Goal: Information Seeking & Learning: Learn about a topic

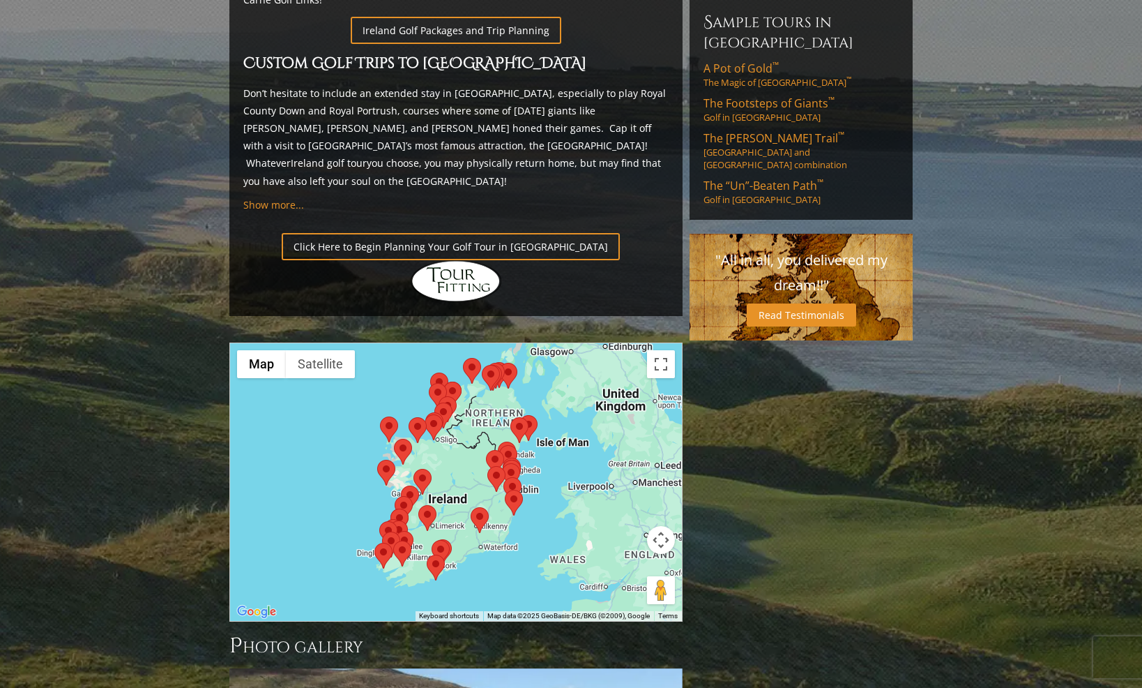
scroll to position [1016, 0]
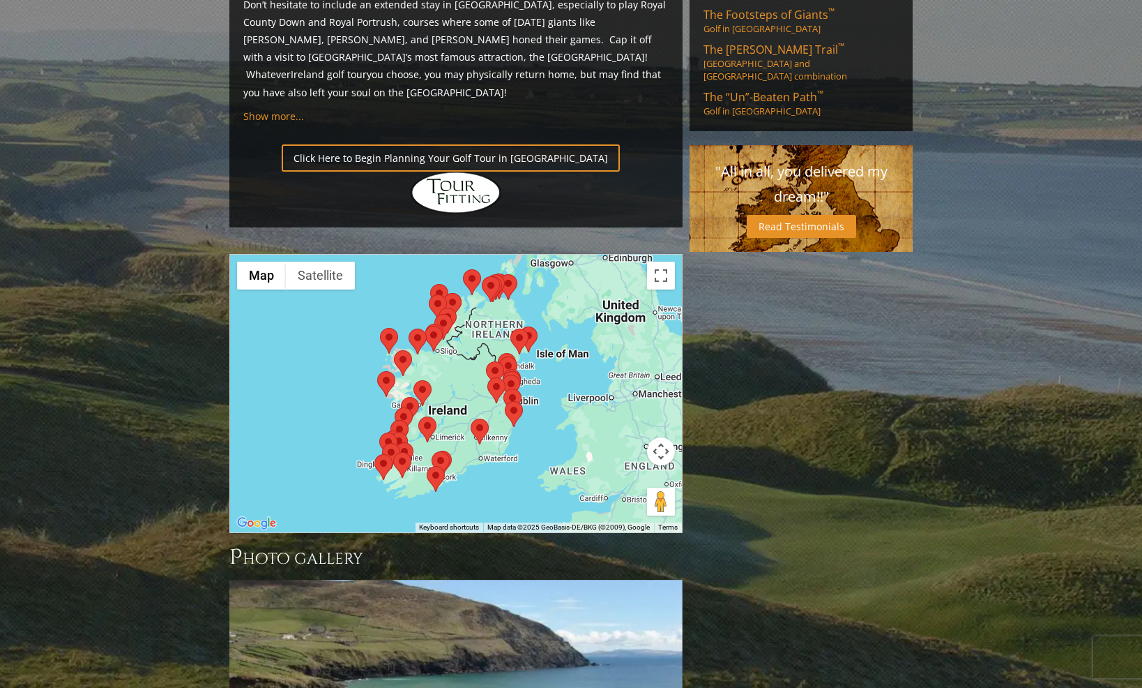
click at [460, 287] on div at bounding box center [456, 394] width 452 height 278
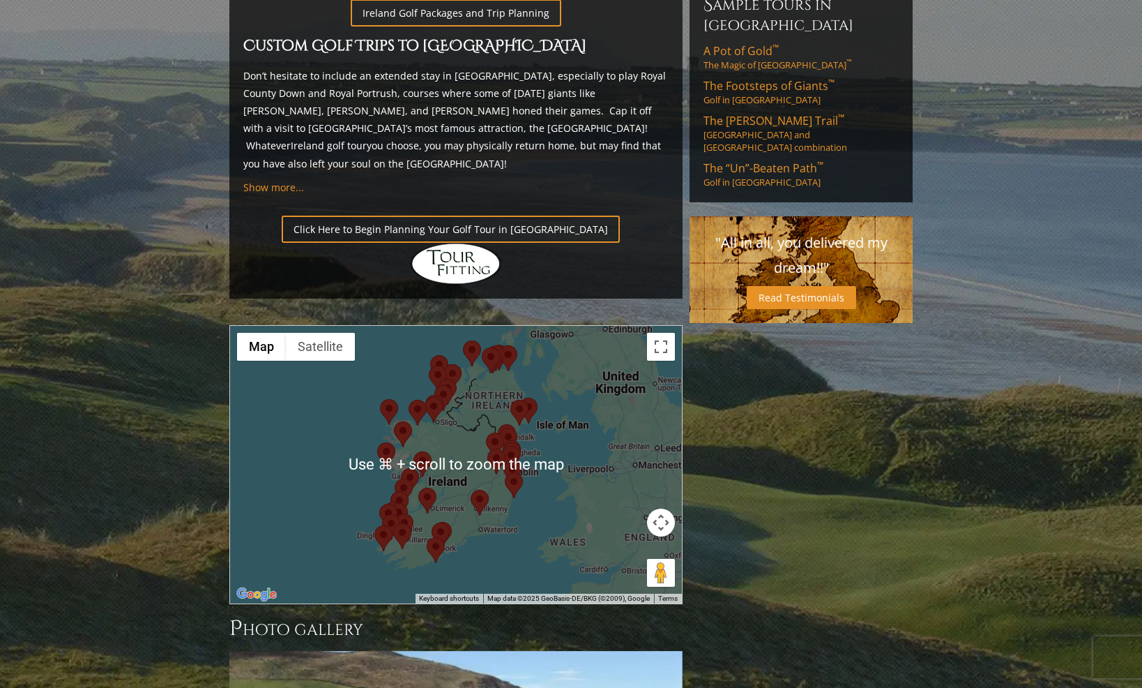
scroll to position [946, 0]
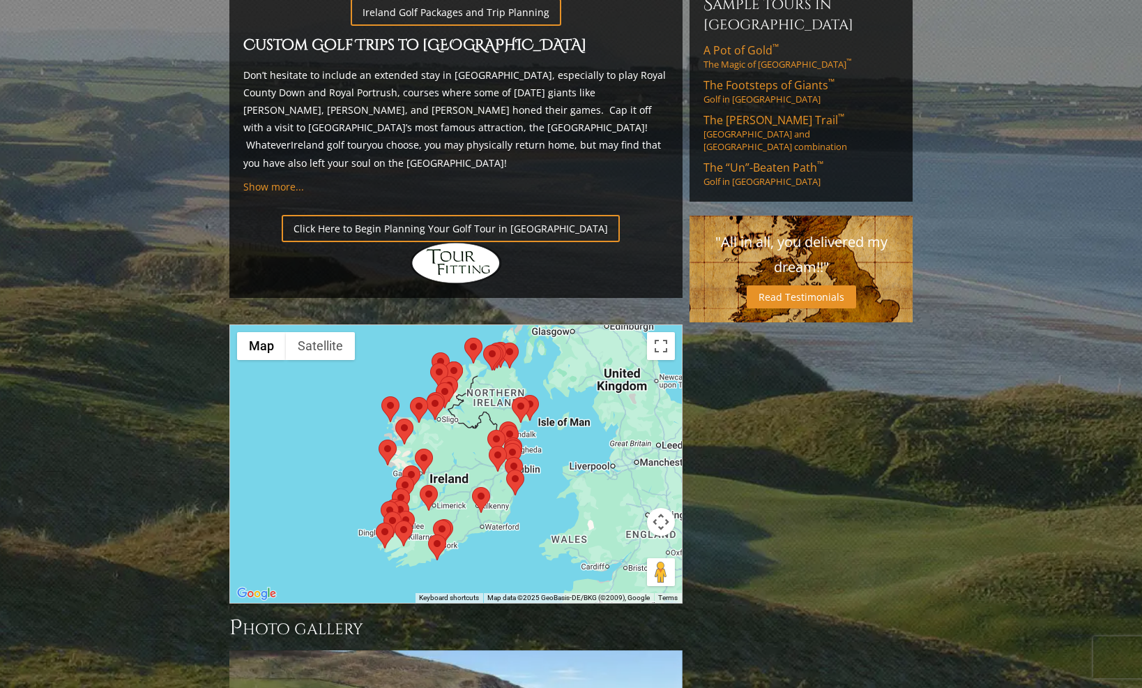
click at [454, 349] on div at bounding box center [456, 464] width 452 height 278
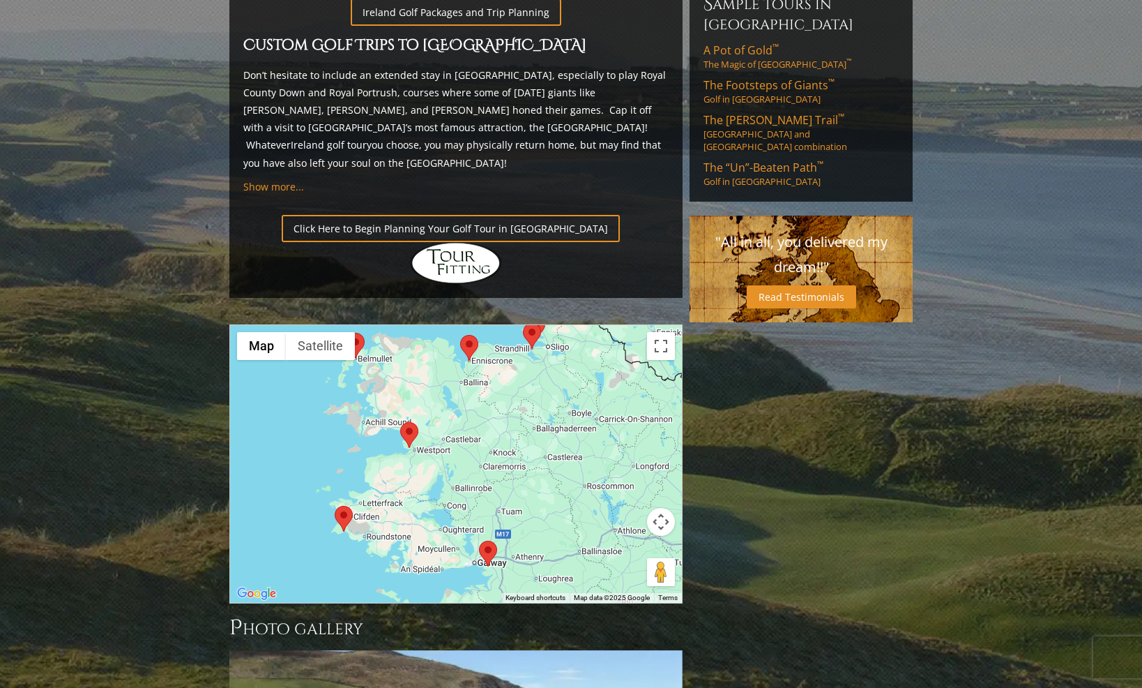
drag, startPoint x: 368, startPoint y: 365, endPoint x: 511, endPoint y: 384, distance: 144.3
click at [511, 384] on div at bounding box center [456, 464] width 452 height 278
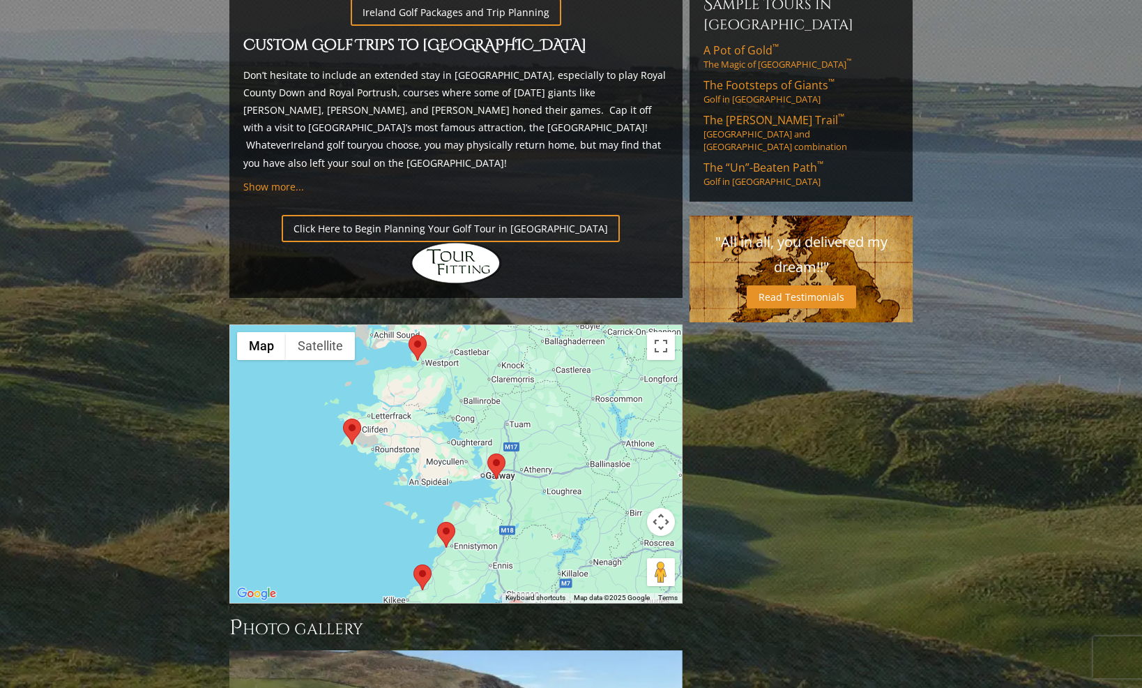
drag, startPoint x: 510, startPoint y: 385, endPoint x: 518, endPoint y: 296, distance: 89.0
click at [518, 325] on div at bounding box center [456, 464] width 452 height 278
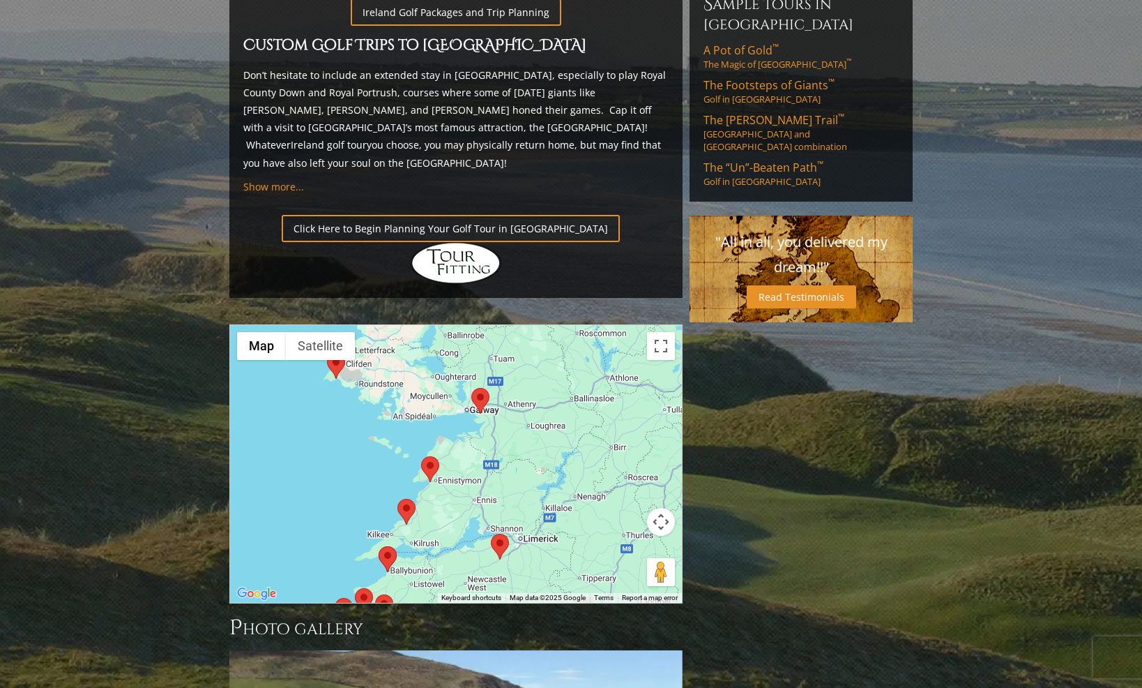
drag, startPoint x: 550, startPoint y: 366, endPoint x: 534, endPoint y: 299, distance: 68.9
click at [534, 325] on div at bounding box center [456, 464] width 452 height 278
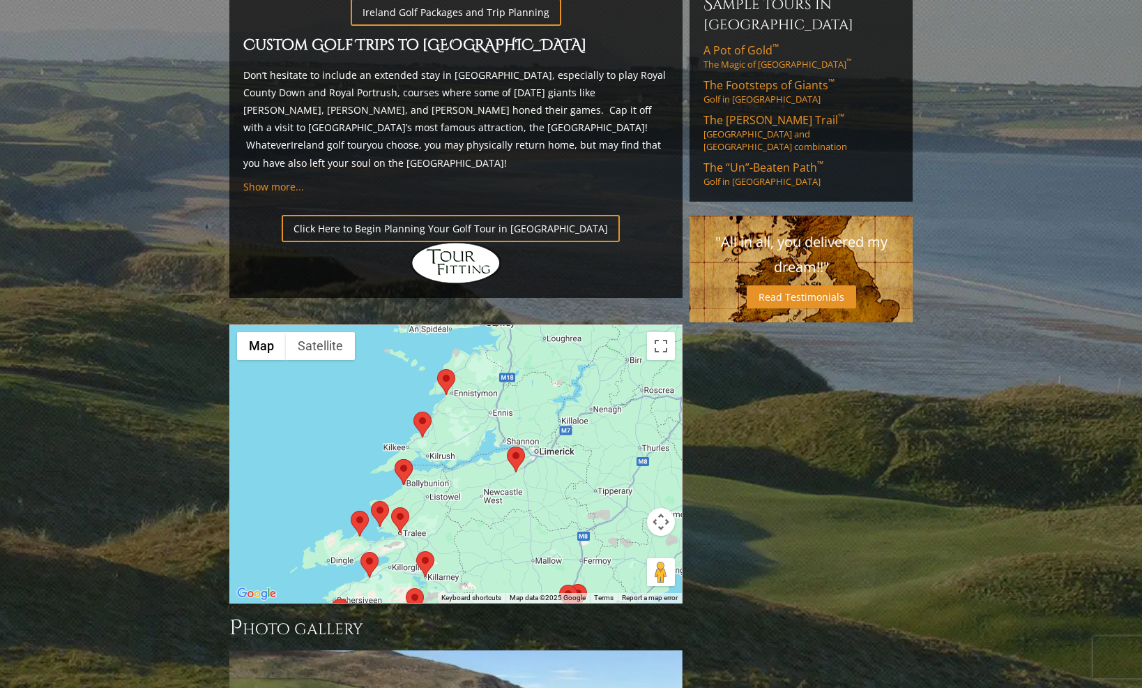
drag, startPoint x: 550, startPoint y: 392, endPoint x: 566, endPoint y: 303, distance: 90.0
click at [566, 325] on div at bounding box center [456, 464] width 452 height 278
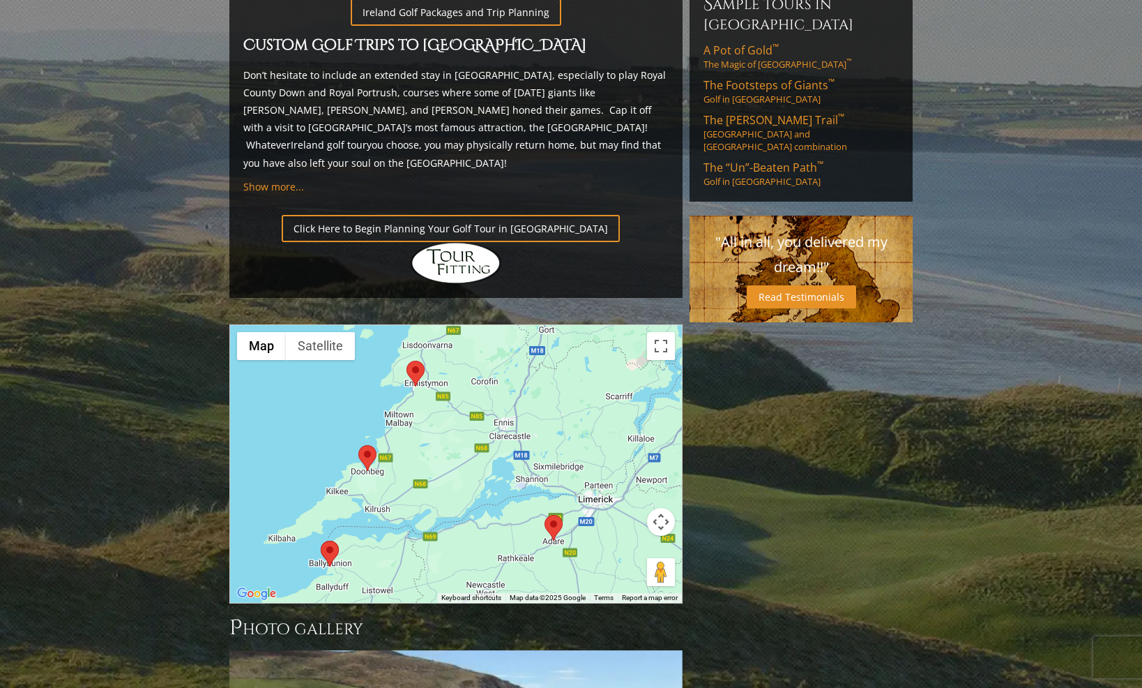
click at [407, 361] on area at bounding box center [407, 361] width 0 height 0
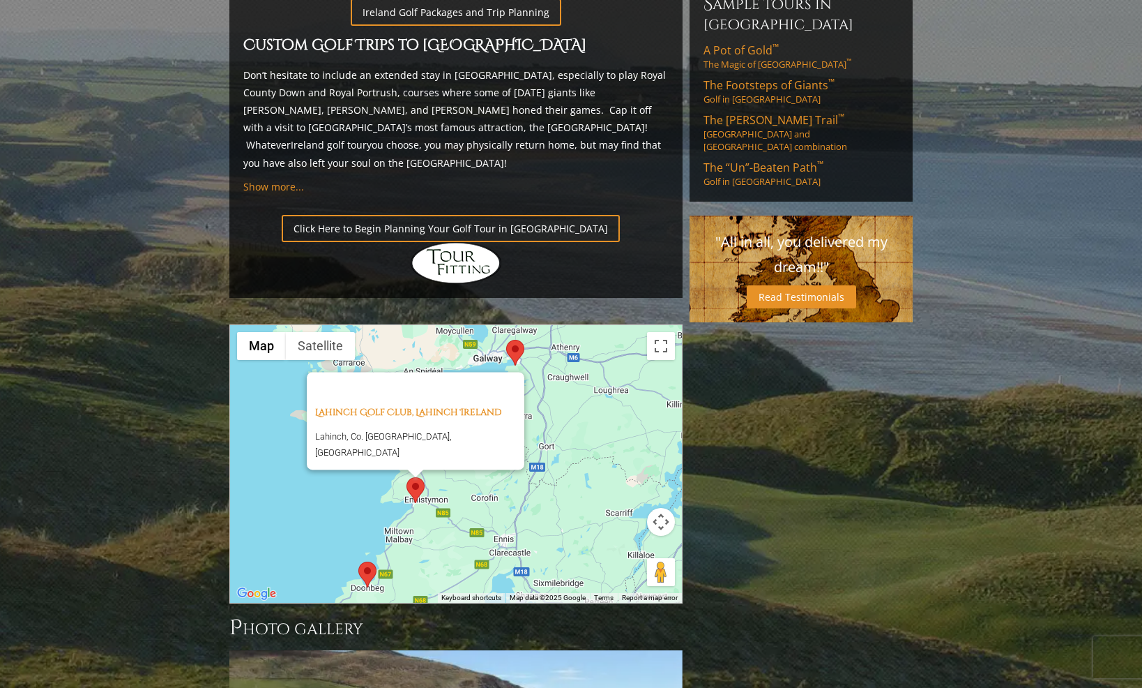
click at [366, 414] on div "Lahinch Golf Club, Lahinch Ireland Lahinch, Co. [GEOGRAPHIC_DATA], [GEOGRAPHIC_…" at bounding box center [456, 464] width 452 height 278
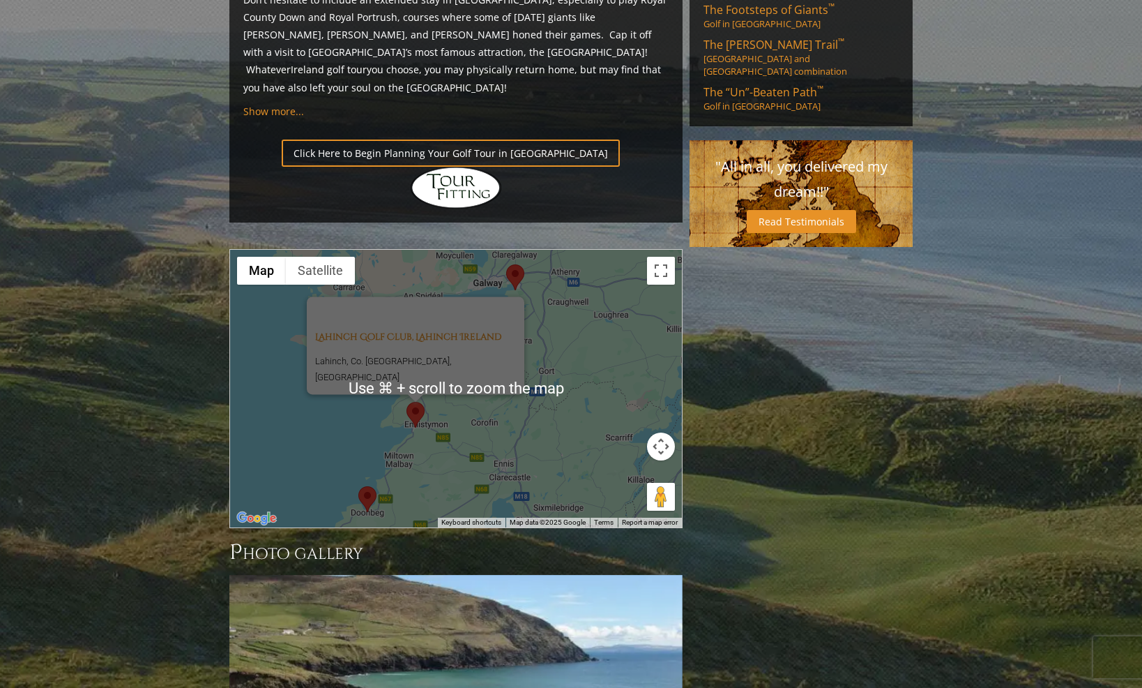
scroll to position [1016, 0]
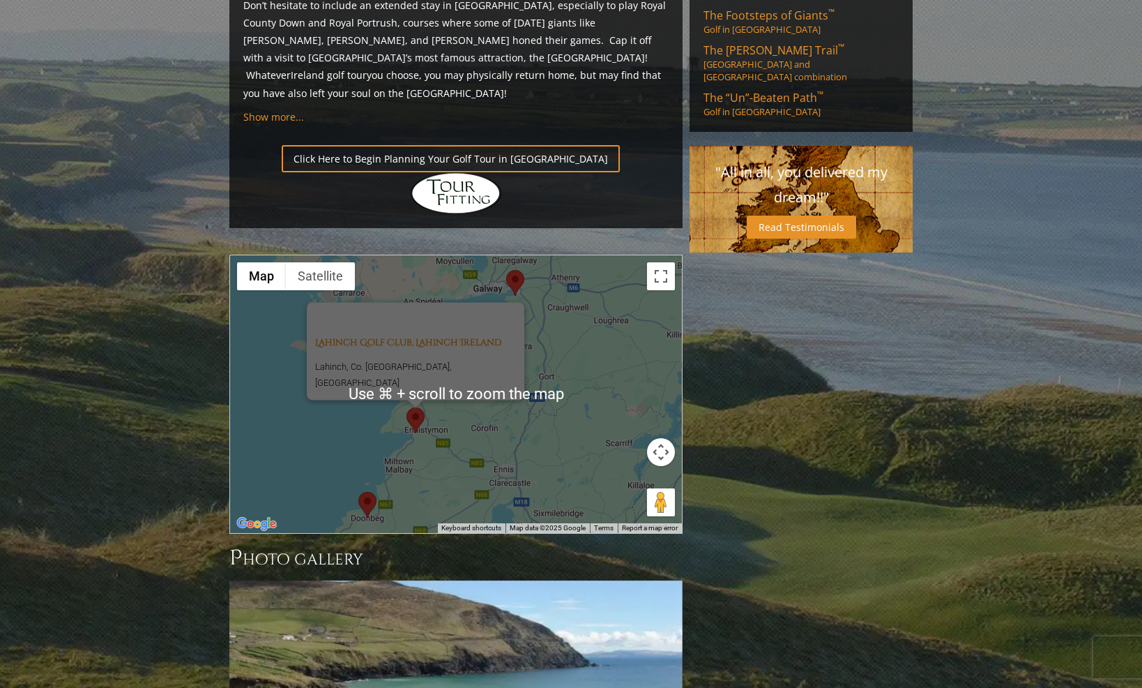
click at [368, 356] on div "Lahinch Golf Club, Lahinch Ireland Lahinch, Co. [GEOGRAPHIC_DATA], [GEOGRAPHIC_…" at bounding box center [456, 394] width 452 height 278
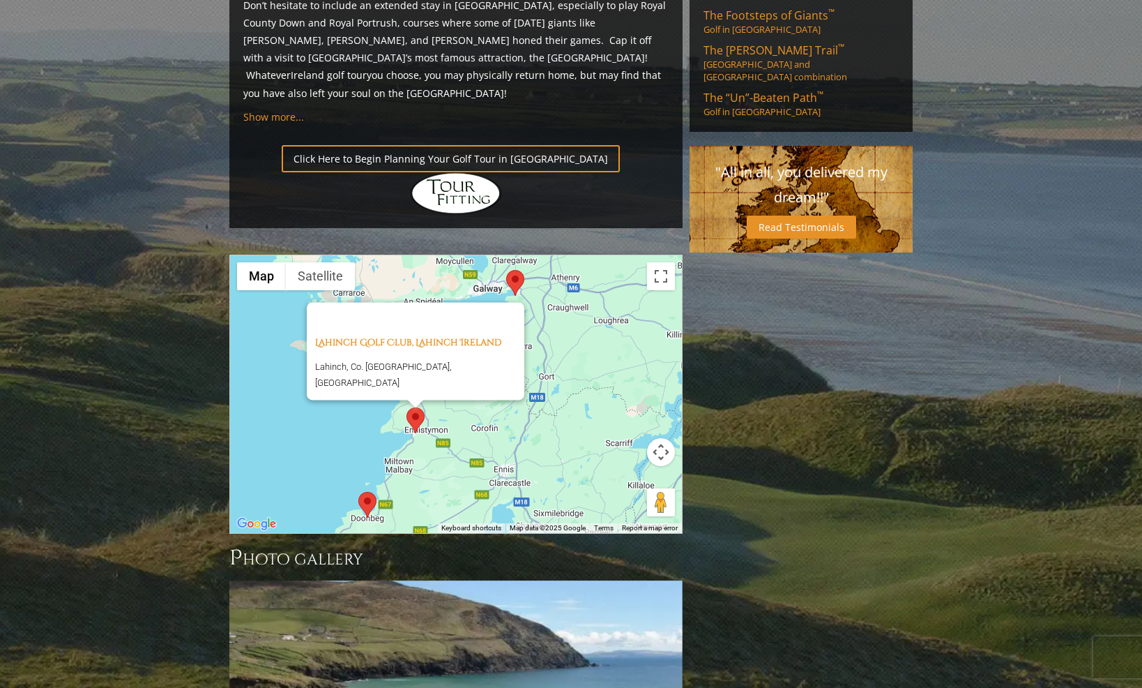
click at [357, 368] on div "Lahinch Golf Club, Lahinch Ireland Lahinch, Co. [GEOGRAPHIC_DATA], [GEOGRAPHIC_…" at bounding box center [456, 394] width 452 height 278
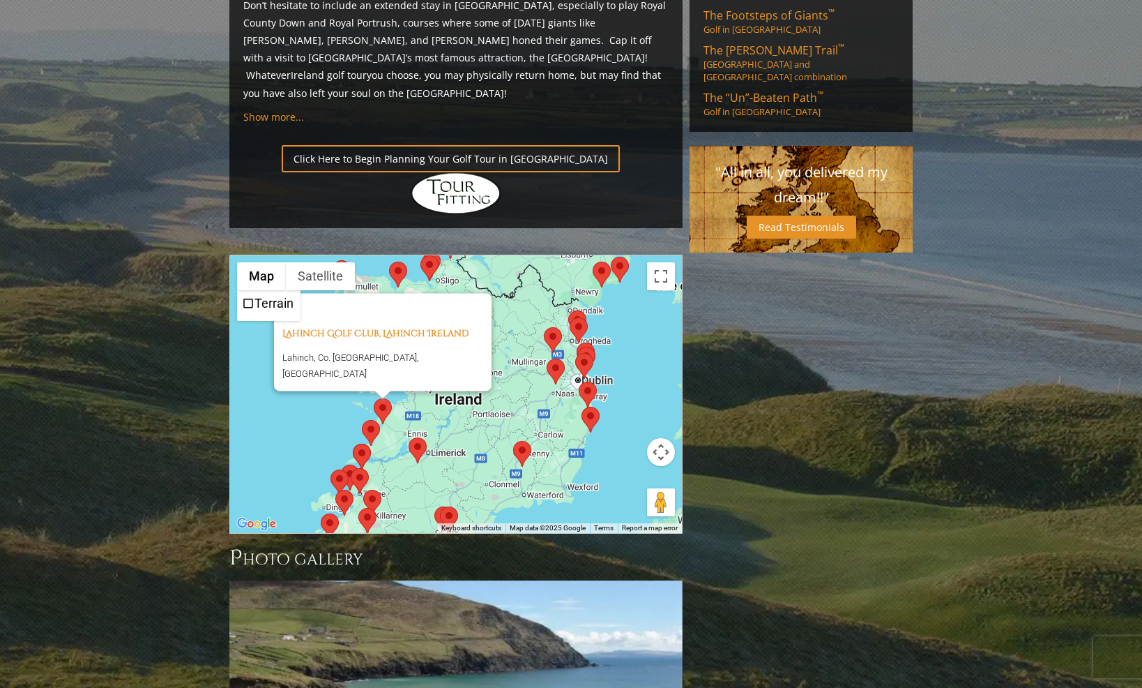
click at [146, 218] on section "Home [GEOGRAPHIC_DATA] [GEOGRAPHIC_DATA] G olf P ackages Previous Next Previous…" at bounding box center [571, 50] width 1142 height 1914
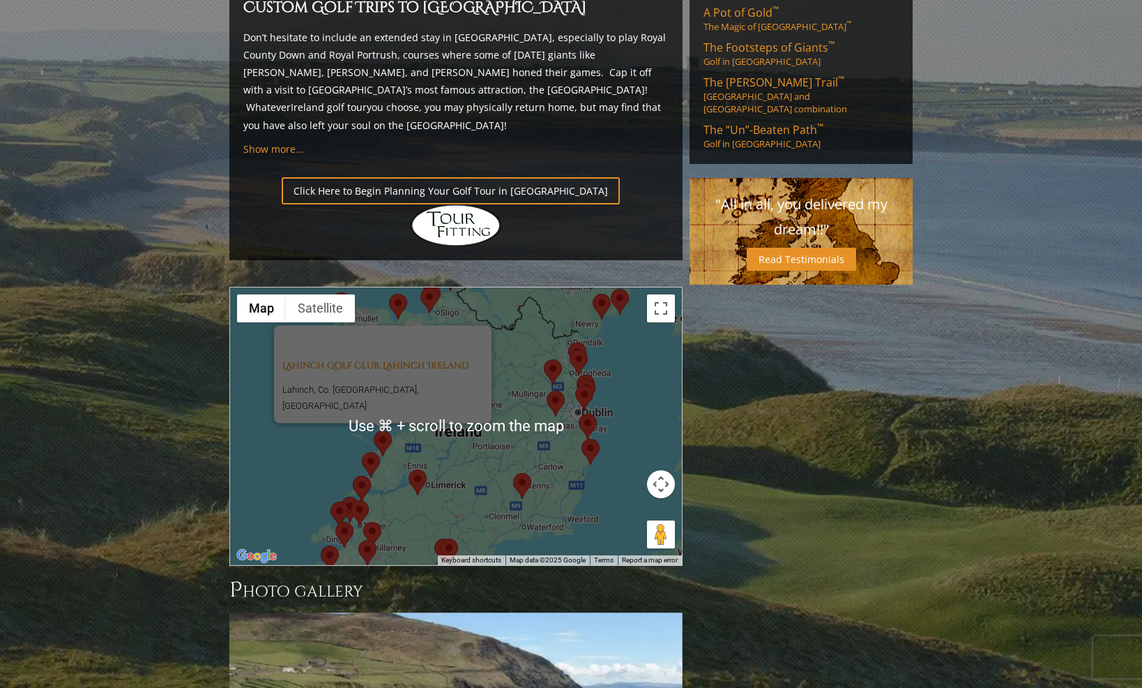
scroll to position [972, 0]
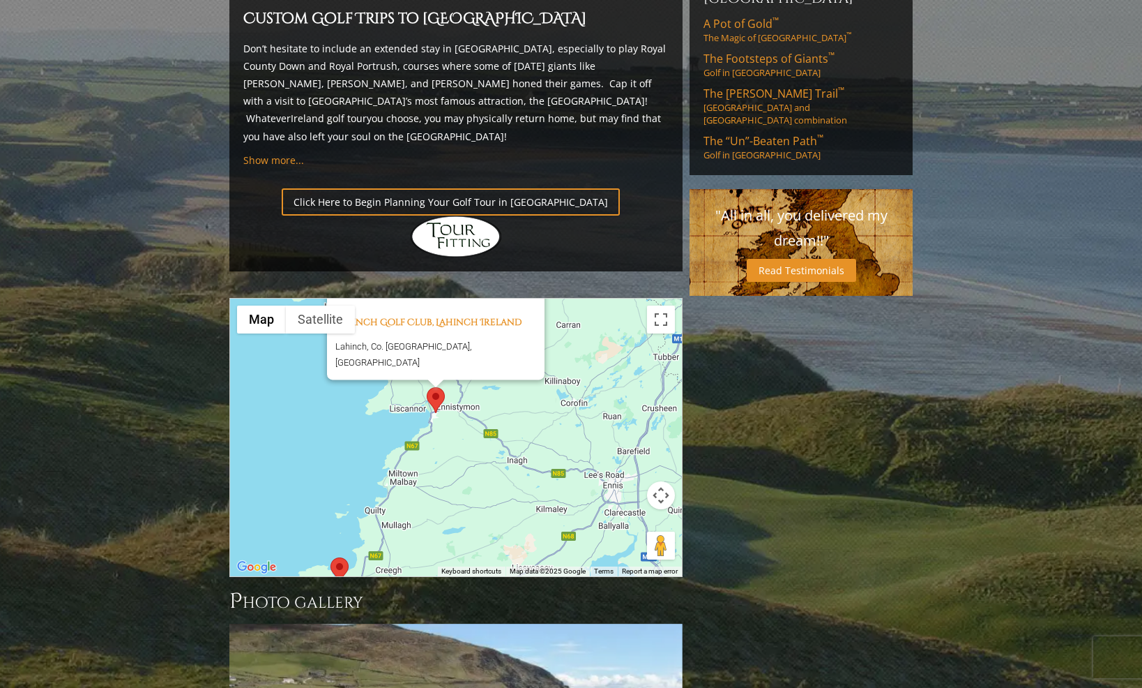
drag, startPoint x: 377, startPoint y: 354, endPoint x: 633, endPoint y: 295, distance: 262.6
click at [633, 299] on div "Lahinch Golf Club, Lahinch Ireland Lahinch, Co. [GEOGRAPHIC_DATA], [GEOGRAPHIC_…" at bounding box center [456, 438] width 452 height 278
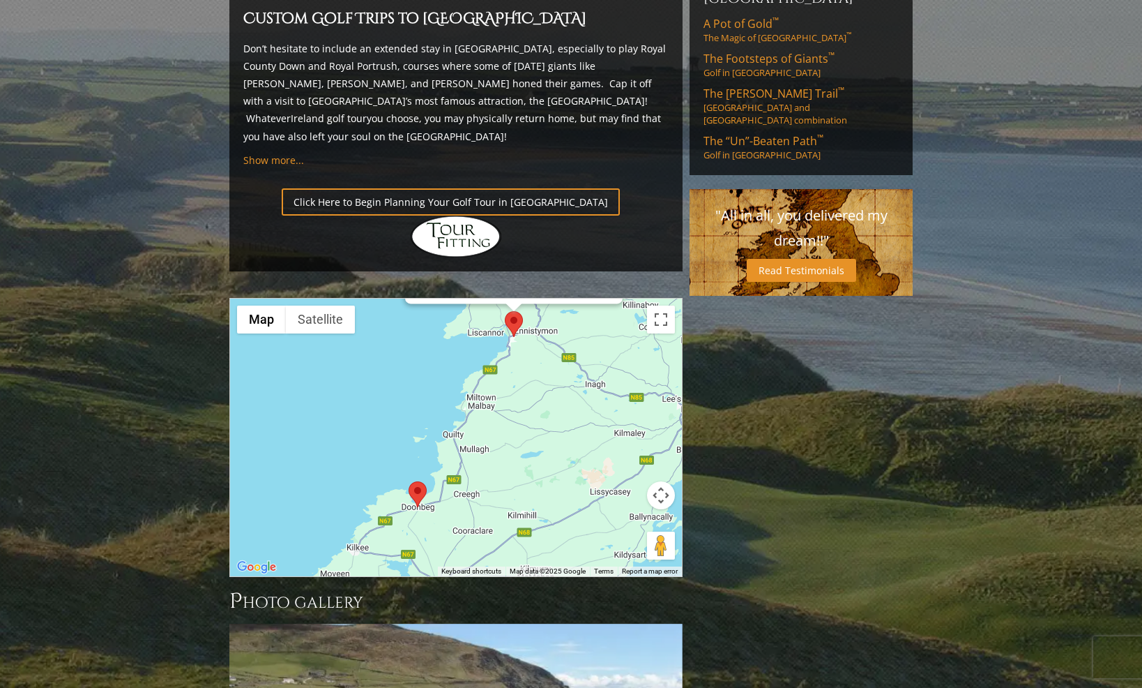
drag, startPoint x: 474, startPoint y: 390, endPoint x: 552, endPoint y: 312, distance: 110.0
click at [552, 312] on div "Lahinch Golf Club, Lahinch Ireland Lahinch, Co. [GEOGRAPHIC_DATA], [GEOGRAPHIC_…" at bounding box center [456, 438] width 452 height 278
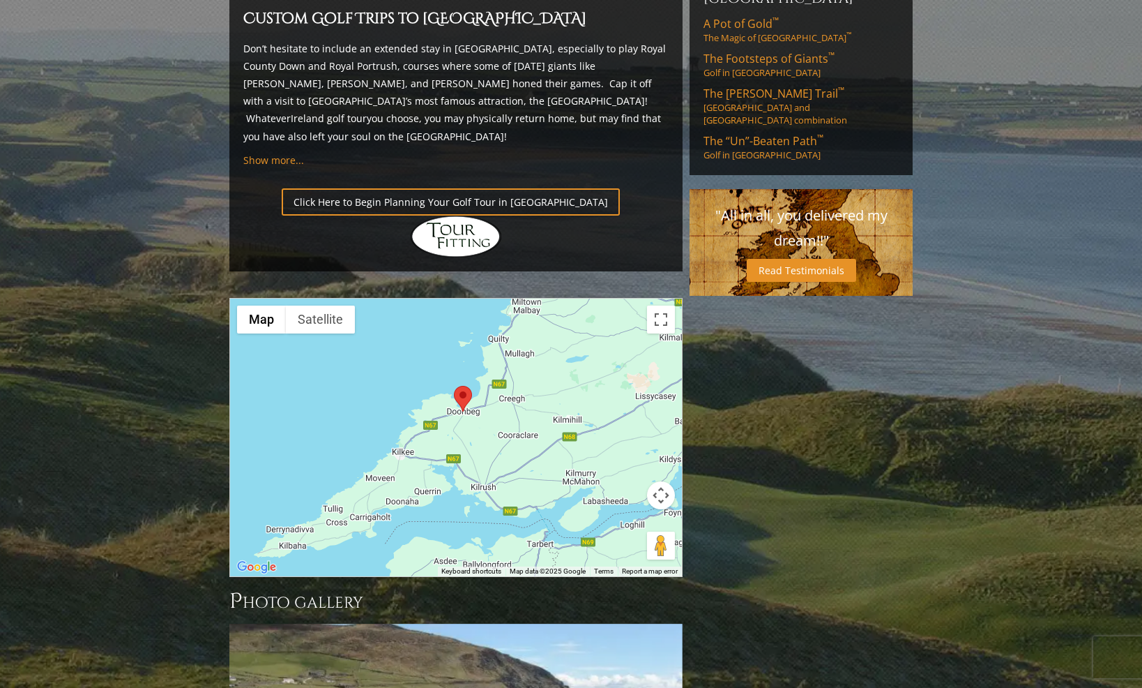
drag, startPoint x: 492, startPoint y: 368, endPoint x: 537, endPoint y: 271, distance: 107.0
click at [537, 299] on div "Lahinch Golf Club, Lahinch Ireland Lahinch, Co. [GEOGRAPHIC_DATA], [GEOGRAPHIC_…" at bounding box center [456, 438] width 452 height 278
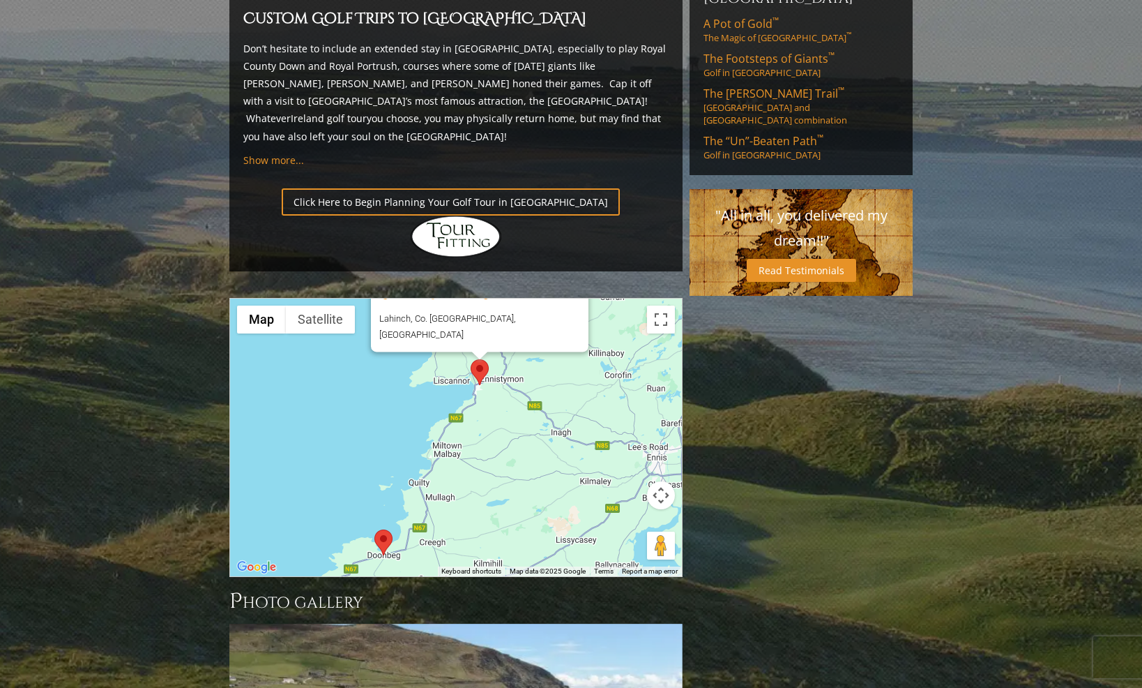
drag, startPoint x: 525, startPoint y: 307, endPoint x: 446, endPoint y: 452, distance: 165.4
click at [446, 452] on div "Lahinch Golf Club, Lahinch Ireland Lahinch, Co. [GEOGRAPHIC_DATA], [GEOGRAPHIC_…" at bounding box center [456, 438] width 452 height 278
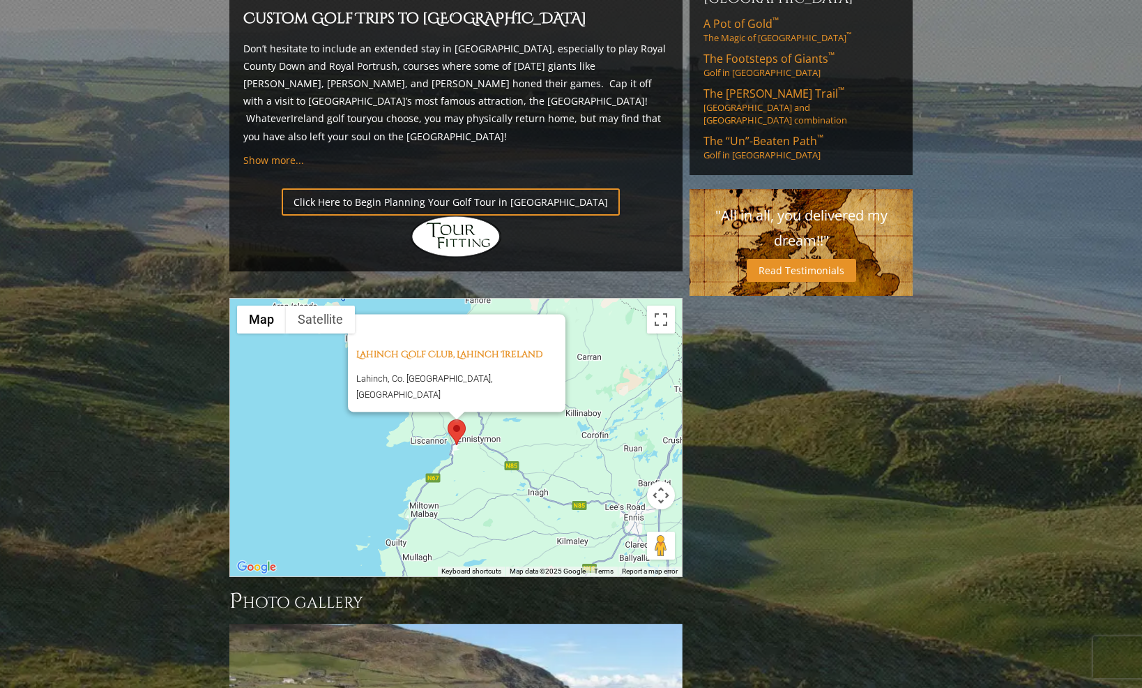
drag, startPoint x: 531, startPoint y: 363, endPoint x: 508, endPoint y: 424, distance: 65.8
click at [508, 424] on div "Lahinch Golf Club, Lahinch Ireland Lahinch, Co. [GEOGRAPHIC_DATA], [GEOGRAPHIC_…" at bounding box center [456, 438] width 452 height 278
click at [433, 314] on div at bounding box center [444, 330] width 176 height 33
click at [476, 375] on div "Lahinch Golf Club, Lahinch Ireland Lahinch, Co. [GEOGRAPHIC_DATA], [GEOGRAPHIC_…" at bounding box center [456, 438] width 452 height 278
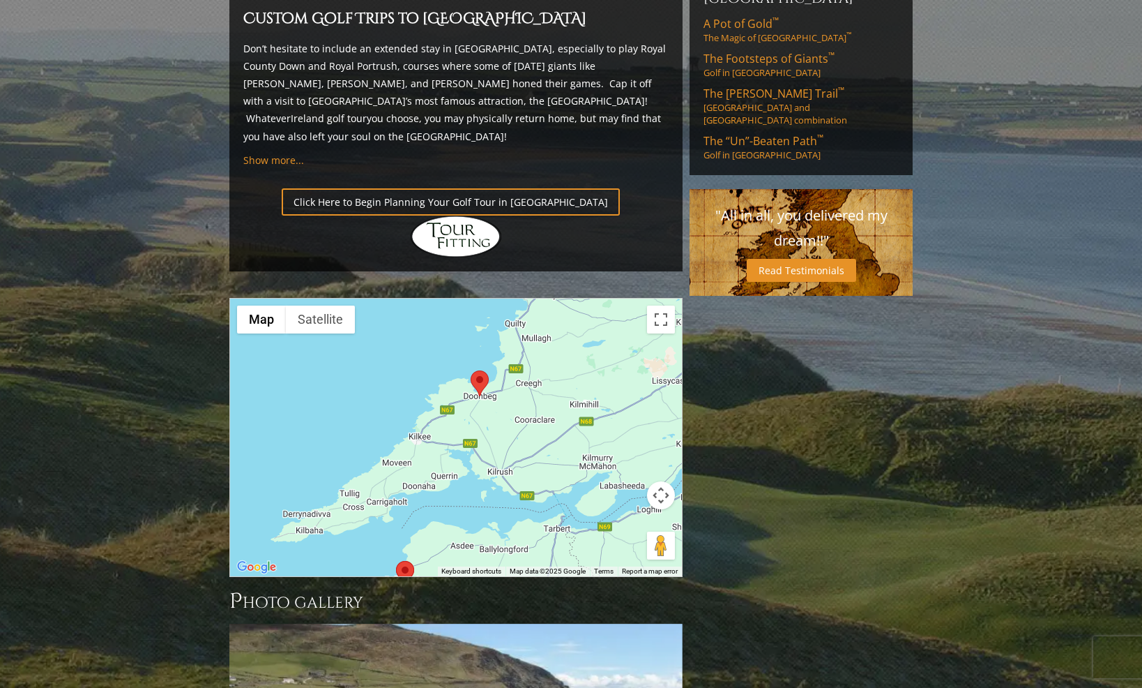
drag, startPoint x: 481, startPoint y: 395, endPoint x: 599, endPoint y: 176, distance: 249.0
click at [599, 176] on div "Previous Next Previous Next View Full Gallery Ireland H ighlights [GEOGRAPHIC_D…" at bounding box center [456, 121] width 460 height 1832
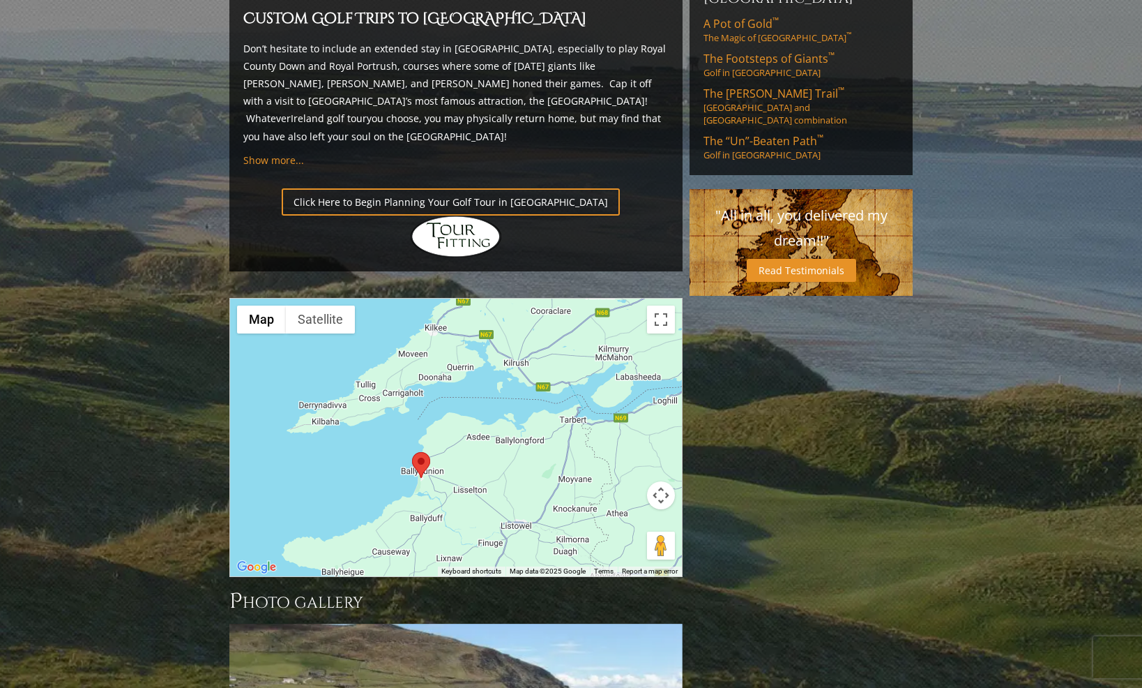
drag, startPoint x: 545, startPoint y: 331, endPoint x: 564, endPoint y: 220, distance: 112.5
click at [564, 299] on div "Lahinch Golf Club, Lahinch Ireland Lahinch, Co. [GEOGRAPHIC_DATA], [GEOGRAPHIC_…" at bounding box center [456, 438] width 452 height 278
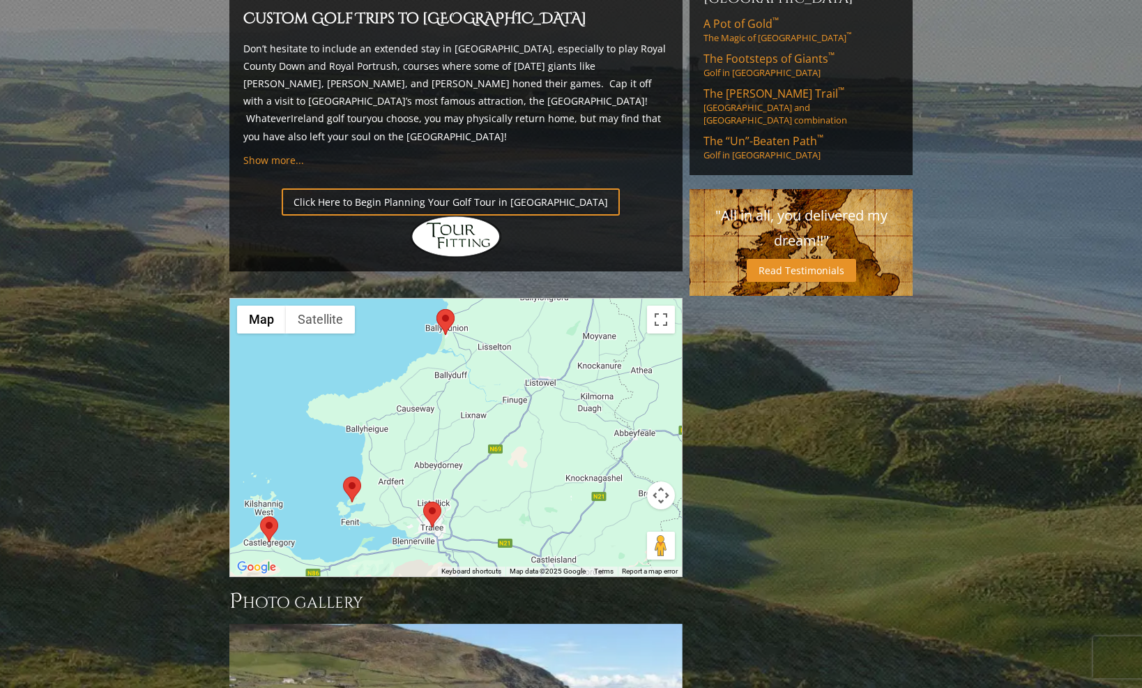
drag, startPoint x: 484, startPoint y: 374, endPoint x: 508, endPoint y: 229, distance: 146.4
click at [508, 299] on div "Lahinch Golf Club, Lahinch Ireland Lahinch, Co. [GEOGRAPHIC_DATA], [GEOGRAPHIC_…" at bounding box center [456, 438] width 452 height 278
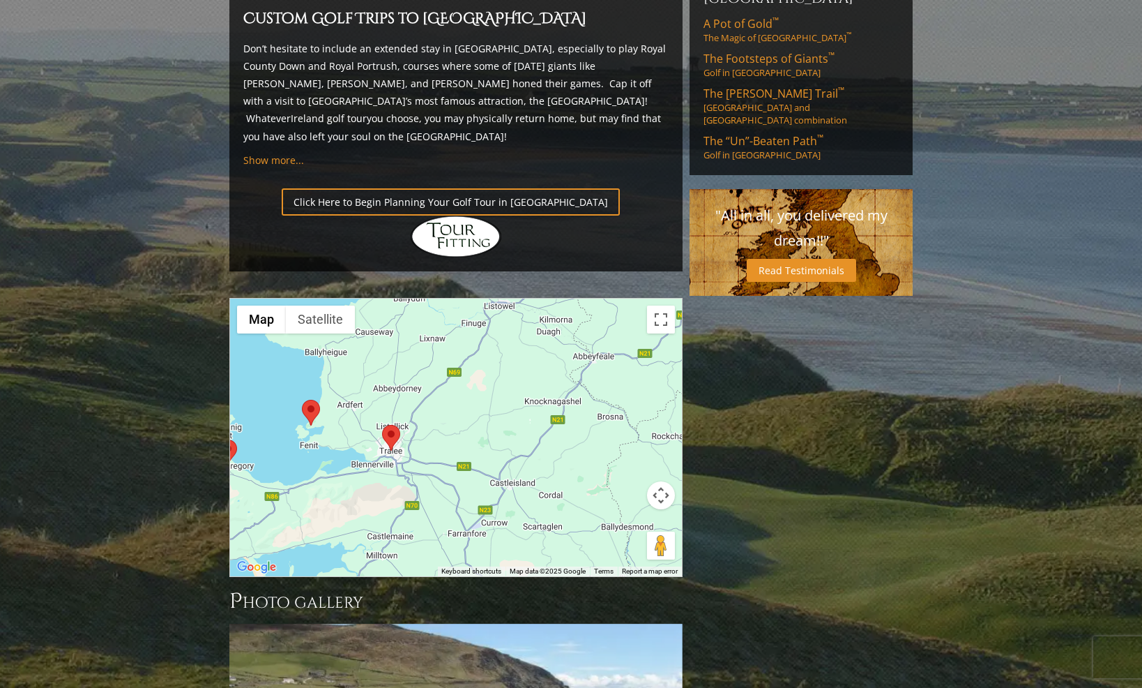
drag, startPoint x: 499, startPoint y: 391, endPoint x: 458, endPoint y: 312, distance: 88.3
click at [458, 312] on div "Lahinch Golf Club, Lahinch Ireland Lahinch, Co. [GEOGRAPHIC_DATA], [GEOGRAPHIC_…" at bounding box center [456, 438] width 452 height 278
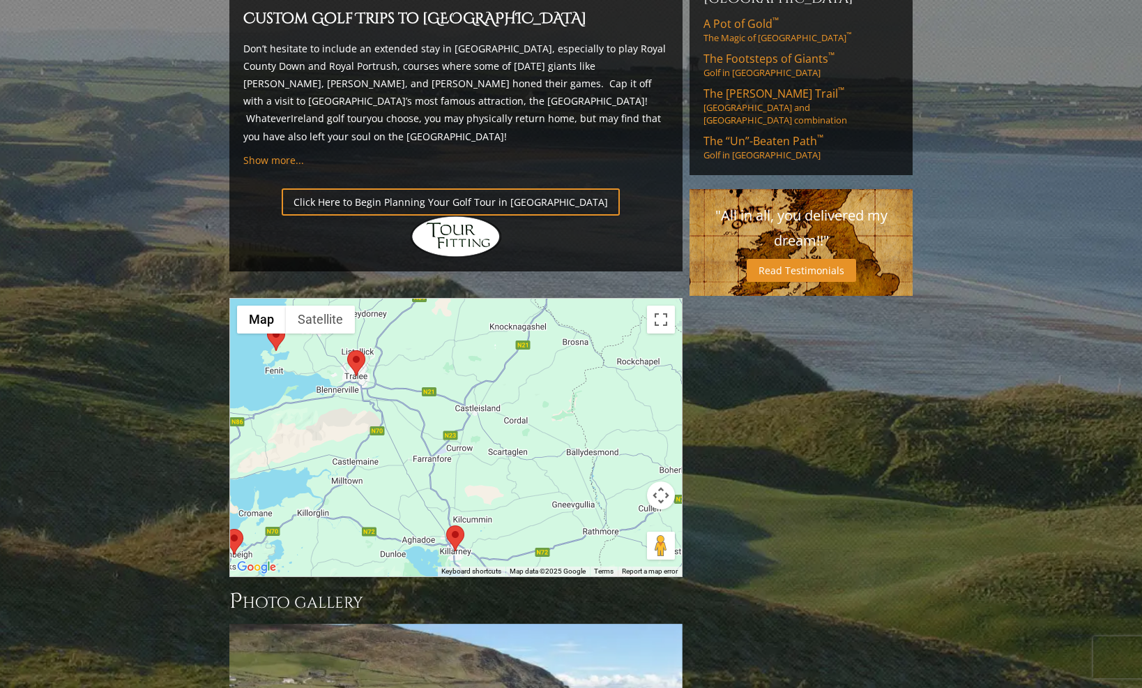
drag, startPoint x: 522, startPoint y: 294, endPoint x: 486, endPoint y: 220, distance: 82.3
click at [486, 299] on div "Lahinch Golf Club, Lahinch Ireland Lahinch, Co. [GEOGRAPHIC_DATA], [GEOGRAPHIC_…" at bounding box center [456, 438] width 452 height 278
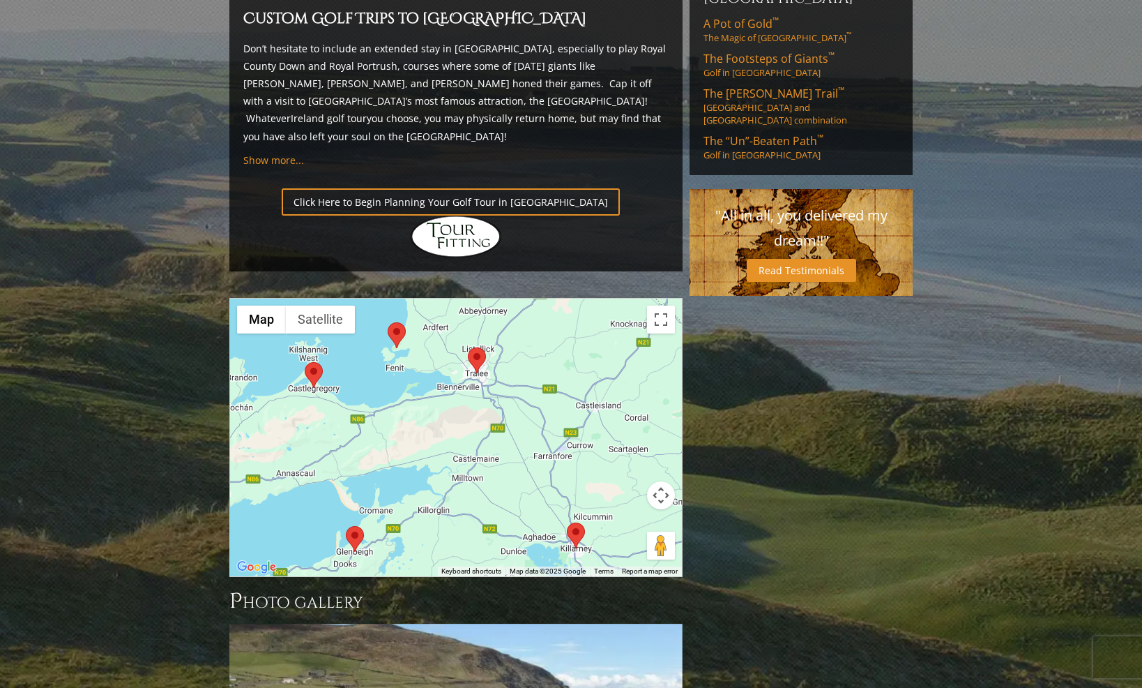
drag, startPoint x: 398, startPoint y: 351, endPoint x: 519, endPoint y: 349, distance: 121.4
click at [520, 349] on div "Lahinch Golf Club, Lahinch Ireland Lahinch, Co. [GEOGRAPHIC_DATA], [GEOGRAPHIC_…" at bounding box center [456, 438] width 452 height 278
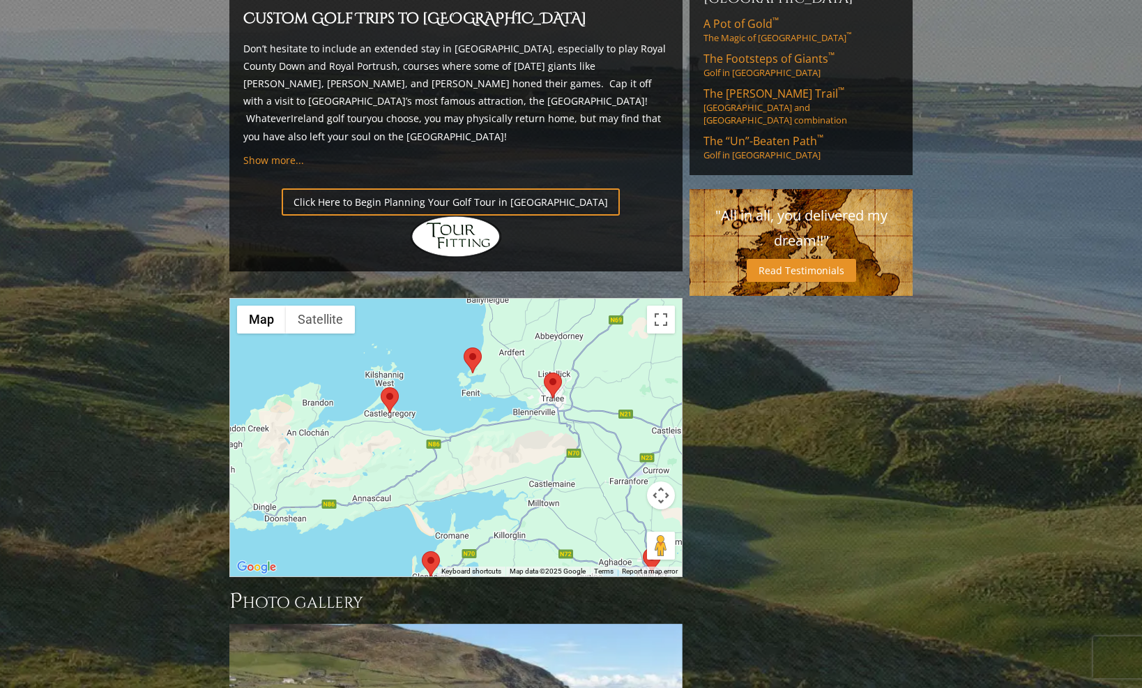
drag, startPoint x: 461, startPoint y: 334, endPoint x: 536, endPoint y: 358, distance: 79.2
click at [538, 358] on div "Lahinch Golf Club, Lahinch Ireland Lahinch, Co. [GEOGRAPHIC_DATA], [GEOGRAPHIC_…" at bounding box center [456, 438] width 452 height 278
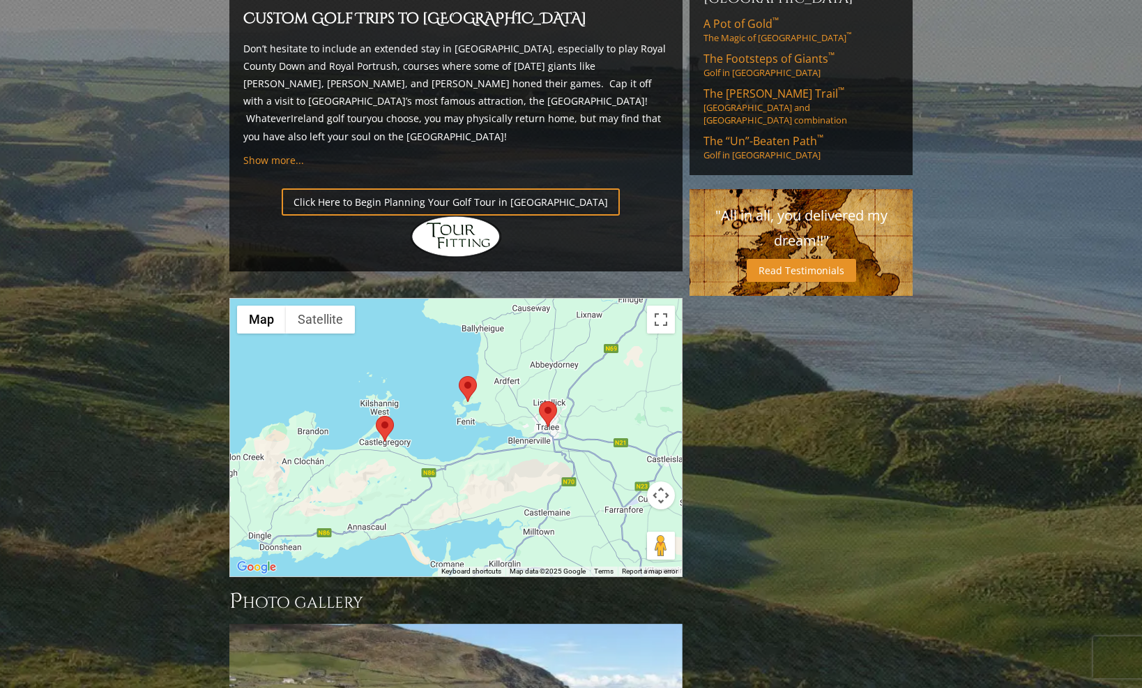
drag, startPoint x: 520, startPoint y: 400, endPoint x: 515, endPoint y: 423, distance: 23.5
click at [515, 423] on div "Lahinch Golf Club, Lahinch Ireland Lahinch, Co. [GEOGRAPHIC_DATA], [GEOGRAPHIC_…" at bounding box center [456, 438] width 452 height 278
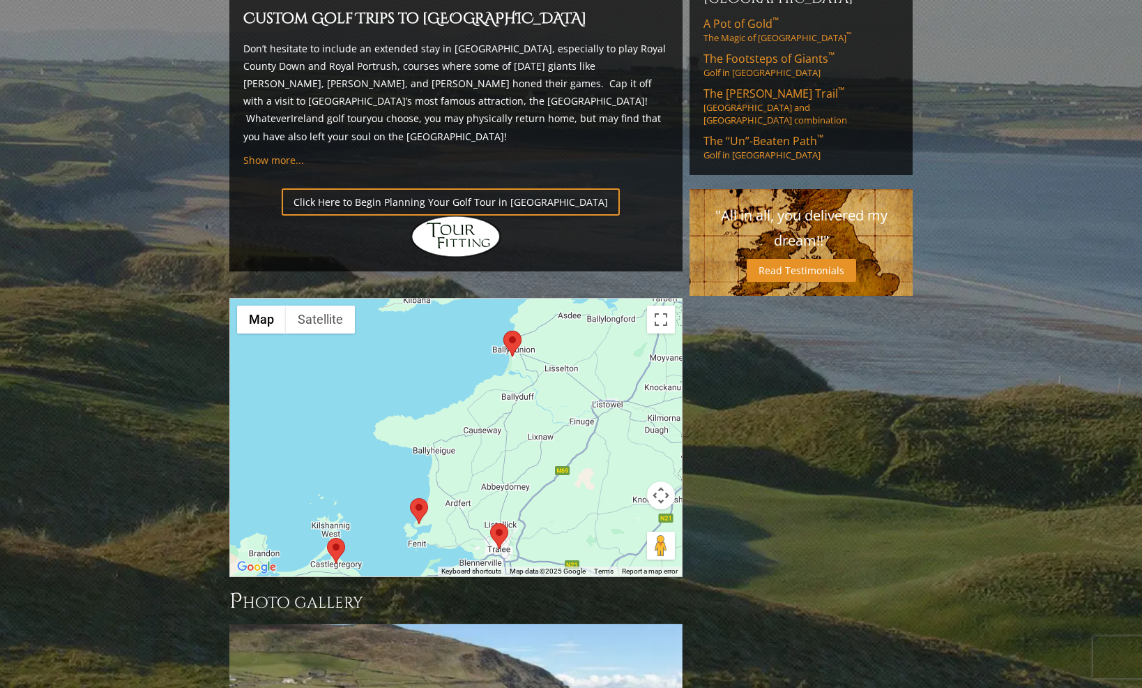
drag, startPoint x: 538, startPoint y: 342, endPoint x: 490, endPoint y: 473, distance: 139.9
click at [490, 473] on div "Lahinch Golf Club, Lahinch Ireland Lahinch, Co. [GEOGRAPHIC_DATA], [GEOGRAPHIC_…" at bounding box center [456, 438] width 452 height 278
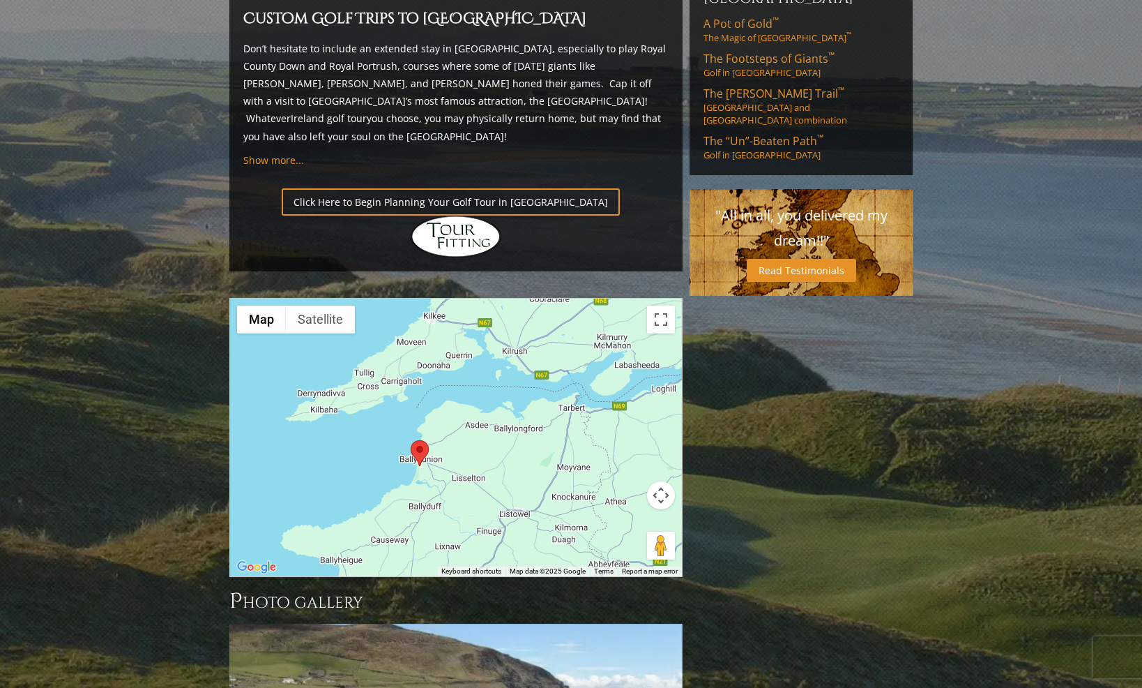
drag, startPoint x: 594, startPoint y: 347, endPoint x: 499, endPoint y: 458, distance: 145.9
click at [499, 458] on div "Lahinch Golf Club, Lahinch Ireland Lahinch, Co. [GEOGRAPHIC_DATA], [GEOGRAPHIC_…" at bounding box center [456, 438] width 452 height 278
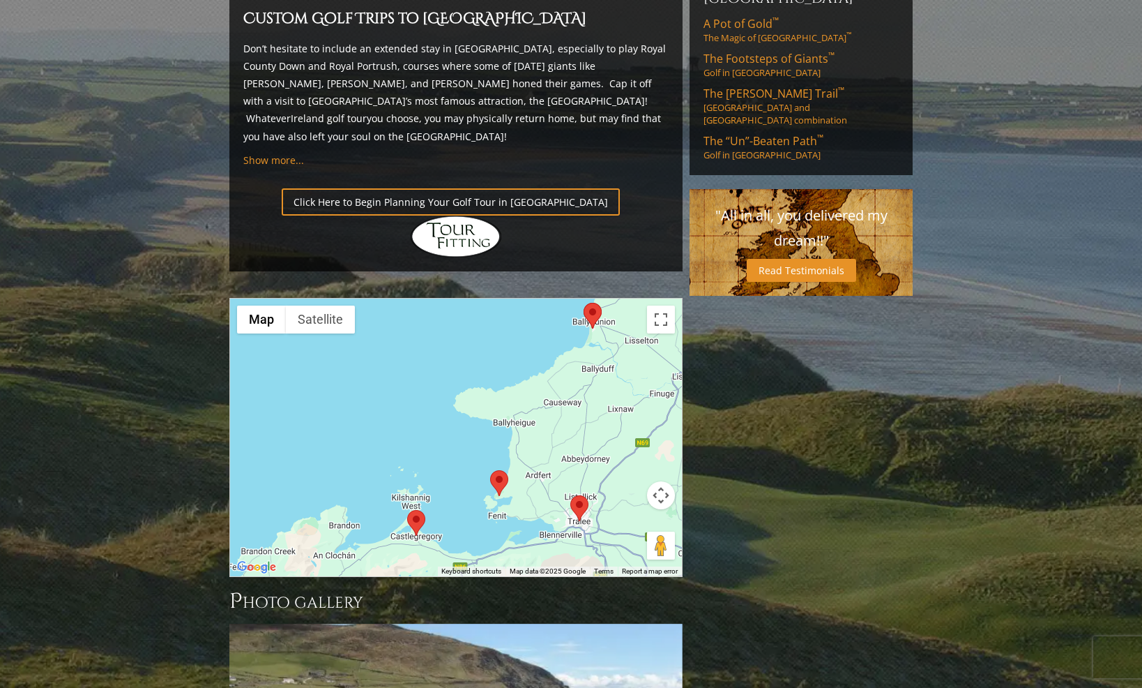
drag, startPoint x: 465, startPoint y: 425, endPoint x: 643, endPoint y: 283, distance: 228.3
click at [643, 299] on div "Lahinch Golf Club, Lahinch Ireland Lahinch, Co. [GEOGRAPHIC_DATA], [GEOGRAPHIC_…" at bounding box center [456, 438] width 452 height 278
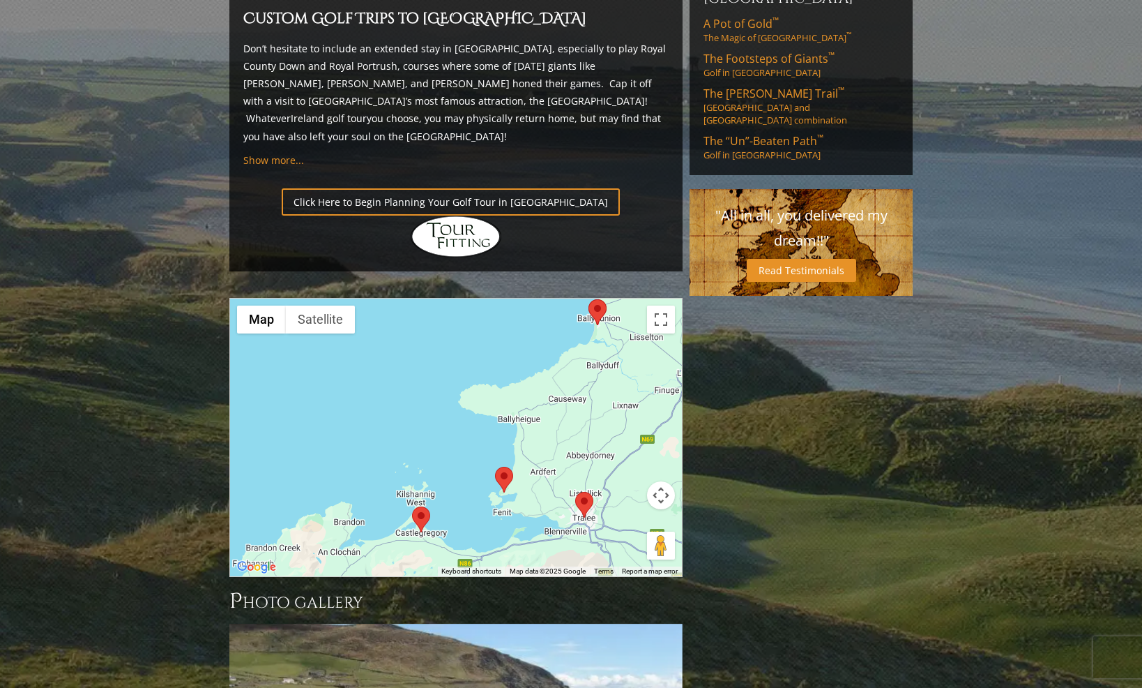
click at [495, 467] on area at bounding box center [495, 467] width 0 height 0
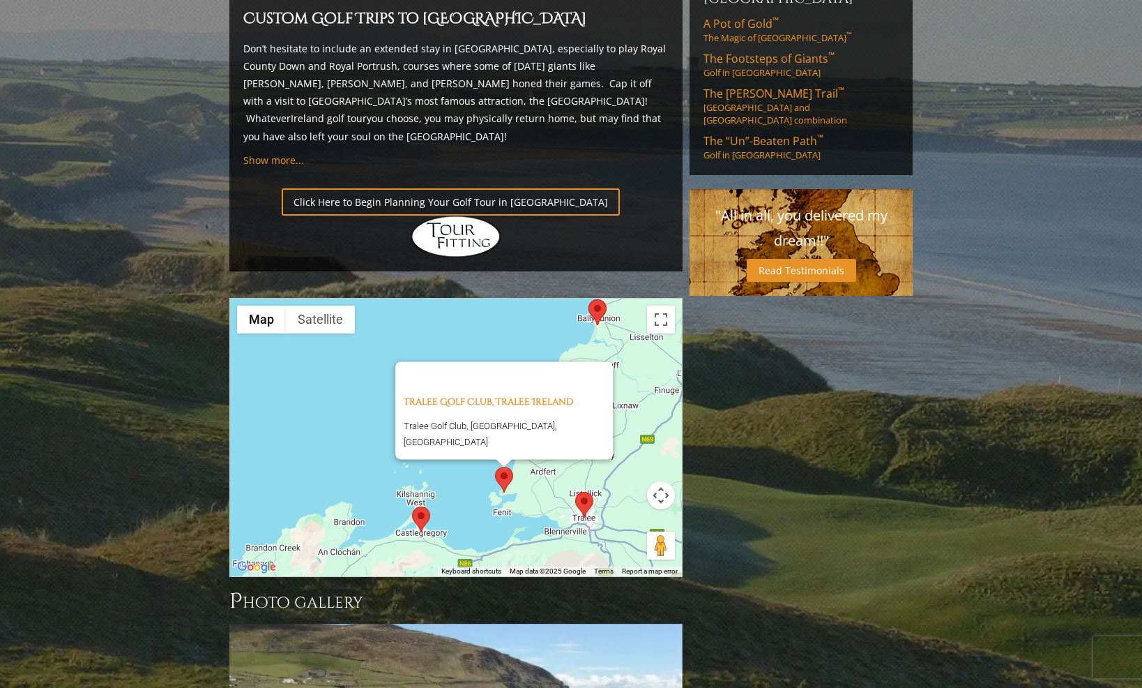
click at [575, 492] on area at bounding box center [575, 492] width 0 height 0
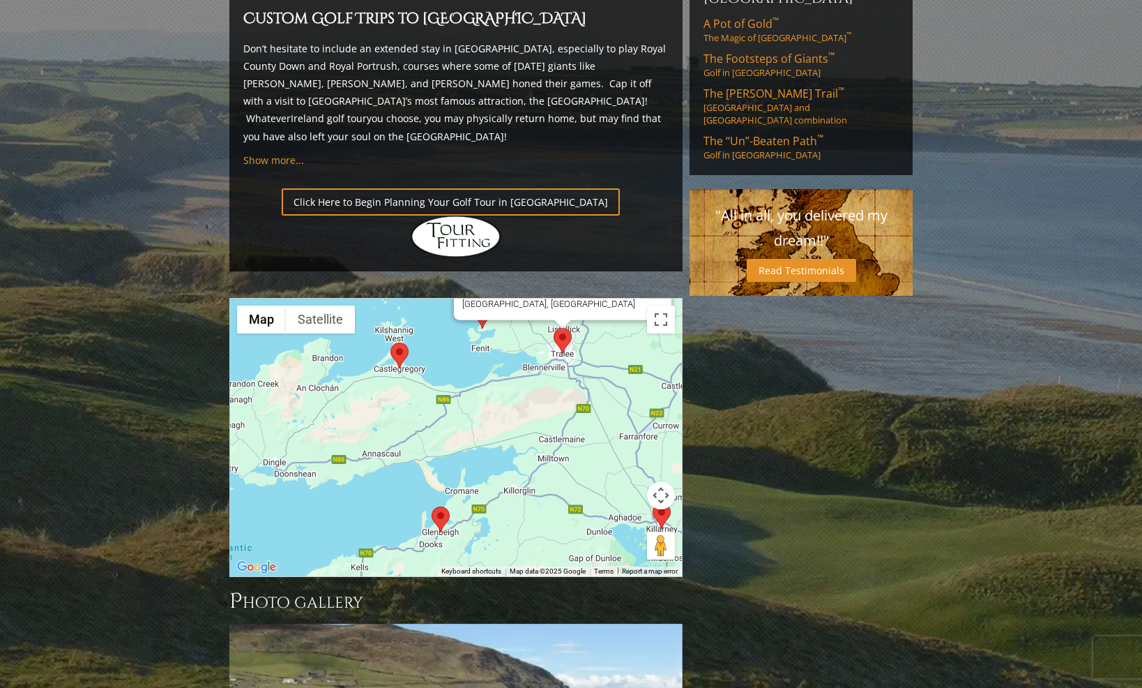
drag, startPoint x: 481, startPoint y: 444, endPoint x: 516, endPoint y: 285, distance: 163.6
click at [518, 299] on div "Dingle Golf Links, Ceann Sibeal, [GEOGRAPHIC_DATA] Ballyferriter, [GEOGRAPHIC_D…" at bounding box center [456, 438] width 452 height 278
click at [390, 344] on area at bounding box center [390, 344] width 0 height 0
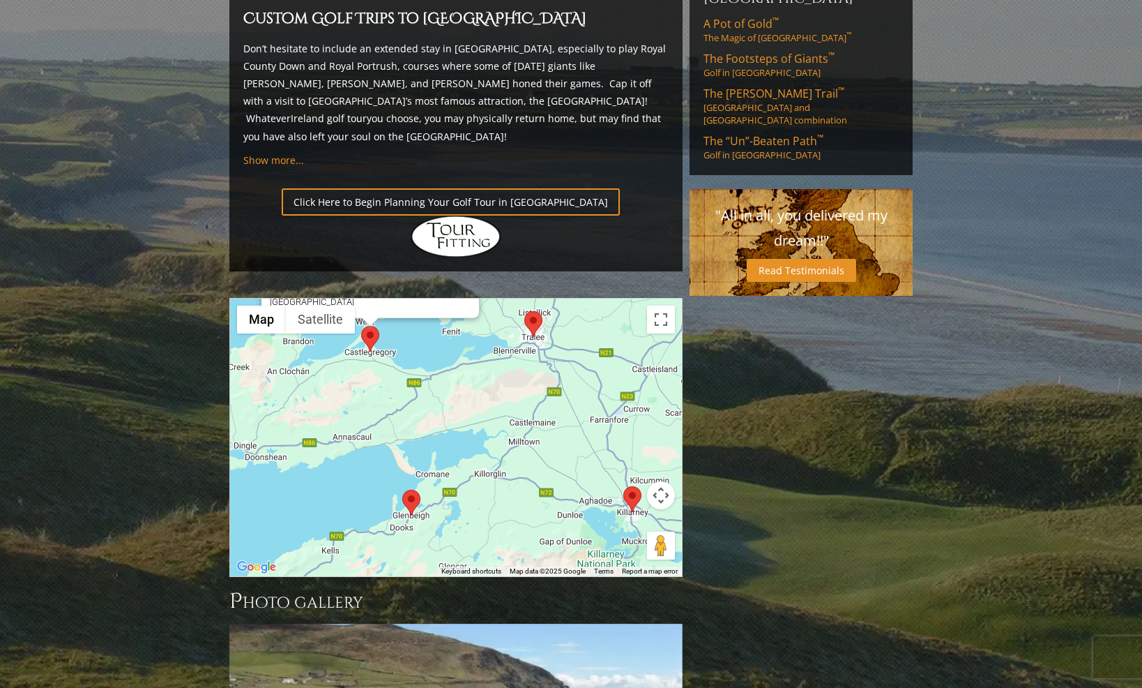
drag, startPoint x: 581, startPoint y: 448, endPoint x: 552, endPoint y: 305, distance: 145.9
click at [552, 305] on div "Castlegregory Golf and Fishing Club, Castlegregory [GEOGRAPHIC_DATA] Castlegreg…" at bounding box center [456, 438] width 452 height 278
click at [402, 490] on area at bounding box center [402, 490] width 0 height 0
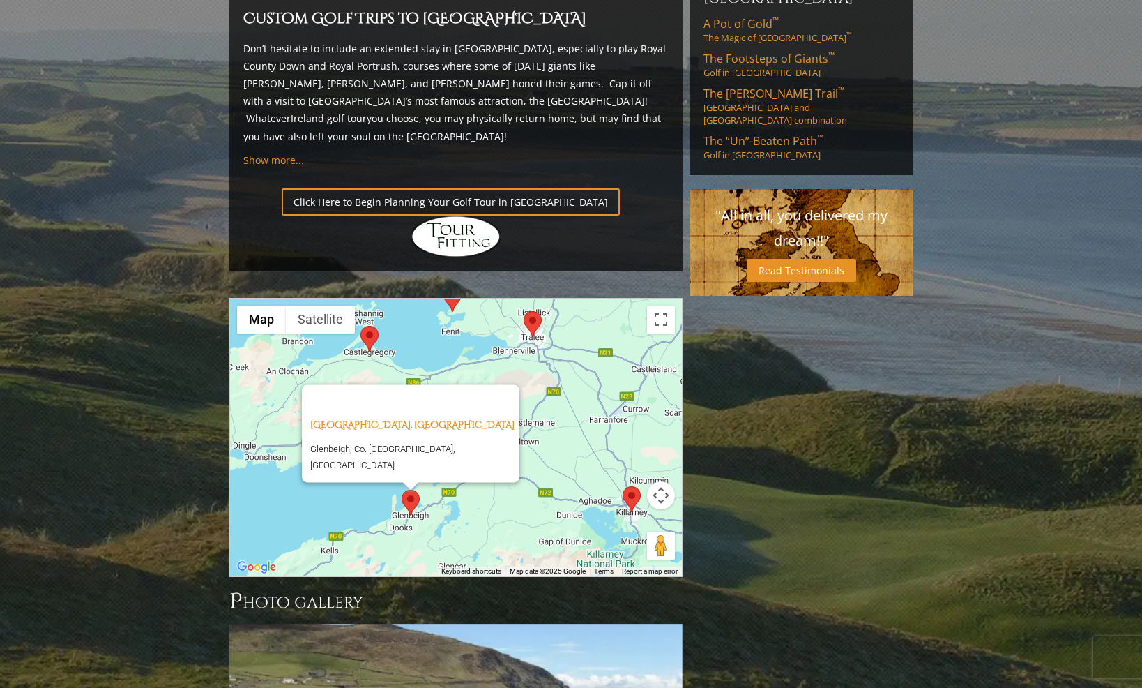
click at [361, 326] on area at bounding box center [361, 326] width 0 height 0
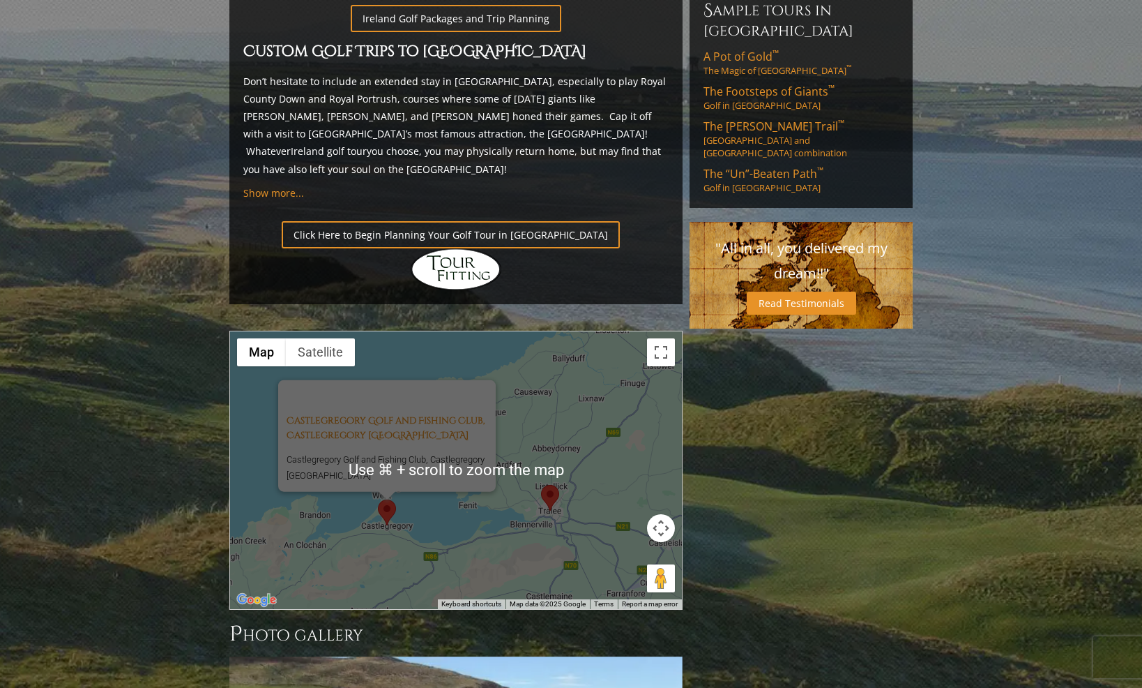
scroll to position [935, 0]
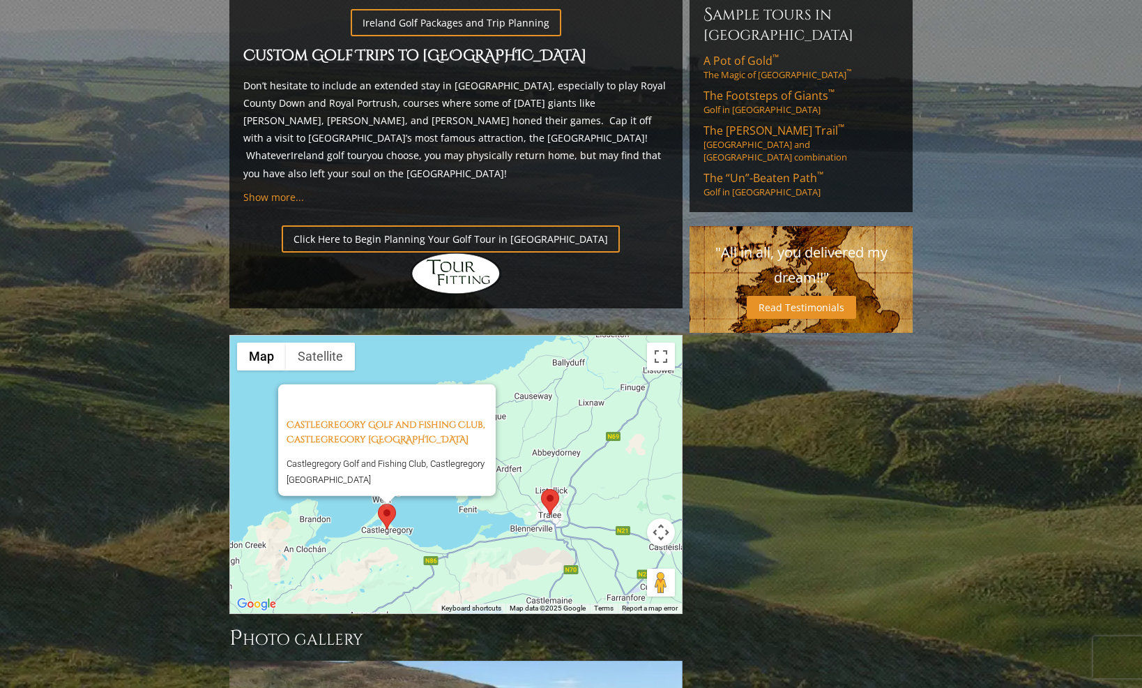
click at [512, 464] on div "Castlegregory Golf and Fishing Club, Castlegregory [GEOGRAPHIC_DATA] Castlegreg…" at bounding box center [456, 474] width 452 height 278
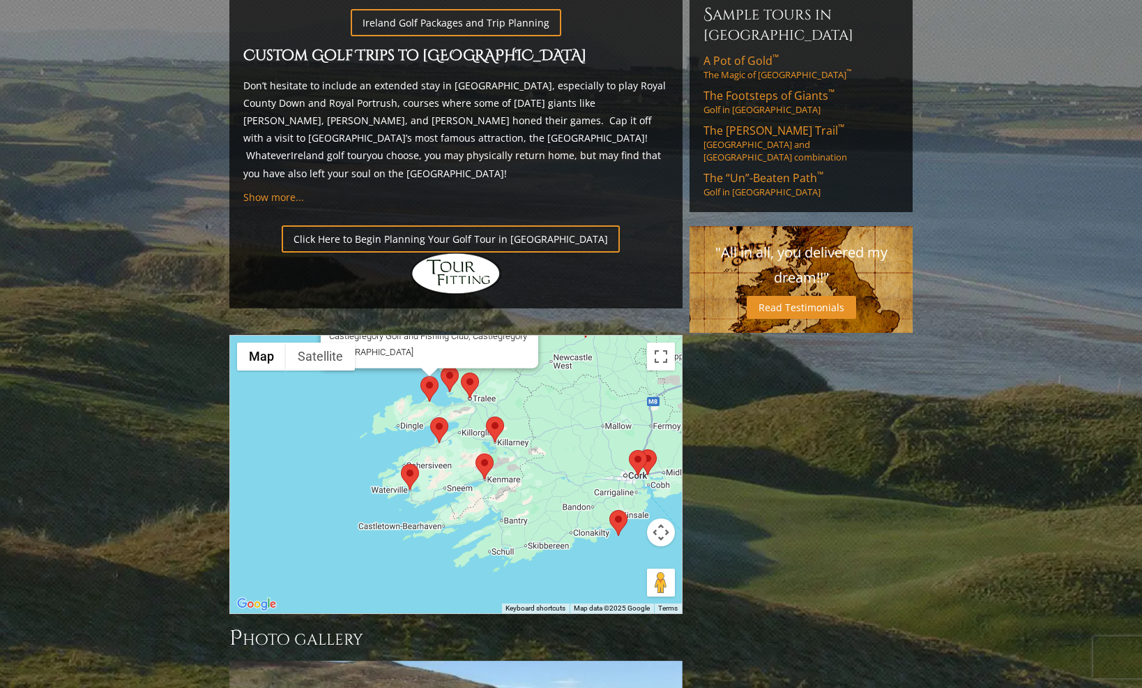
drag, startPoint x: 535, startPoint y: 460, endPoint x: 467, endPoint y: 319, distance: 156.6
click at [467, 335] on div "Castlegregory Golf and Fishing Club, Castlegregory [GEOGRAPHIC_DATA] Castlegreg…" at bounding box center [456, 474] width 452 height 278
click at [430, 417] on area at bounding box center [430, 417] width 0 height 0
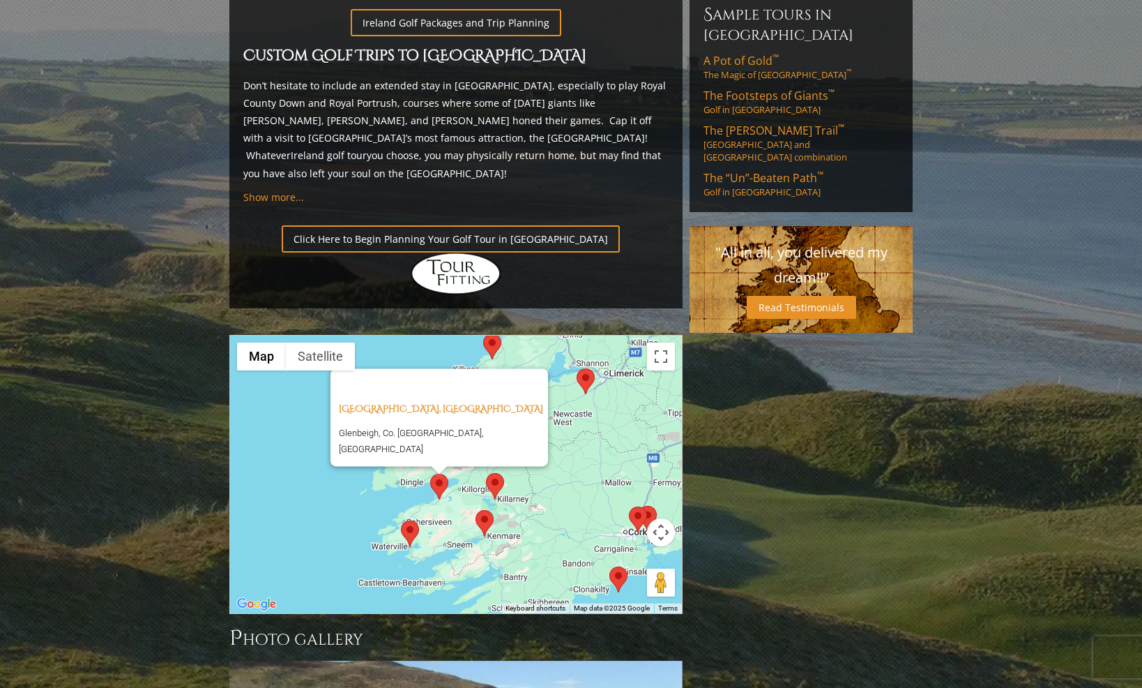
click at [486, 473] on area at bounding box center [486, 473] width 0 height 0
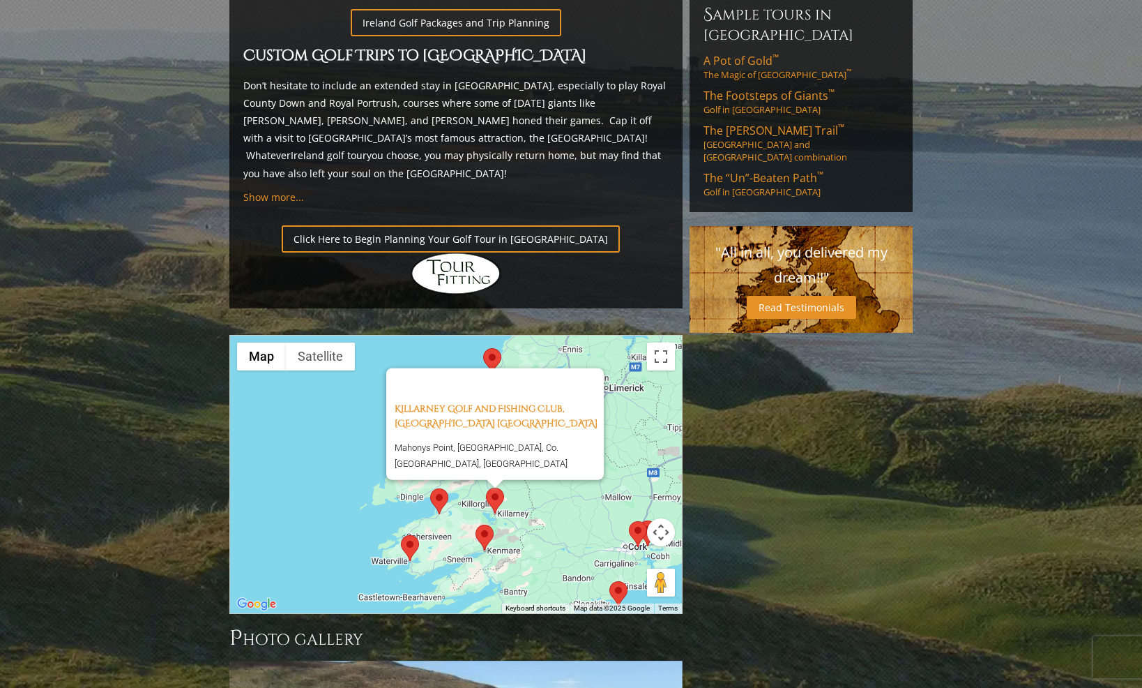
click at [418, 535] on img at bounding box center [410, 548] width 18 height 26
click at [476, 524] on area at bounding box center [476, 524] width 0 height 0
